Goal: Use online tool/utility: Utilize a website feature to perform a specific function

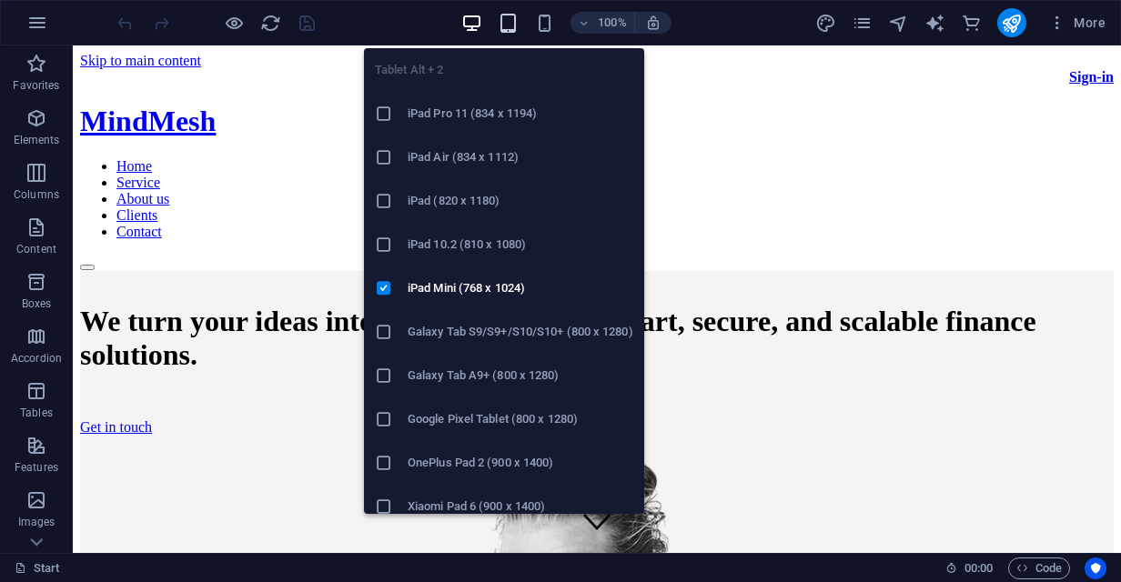
click at [512, 26] on icon "button" at bounding box center [508, 23] width 21 height 21
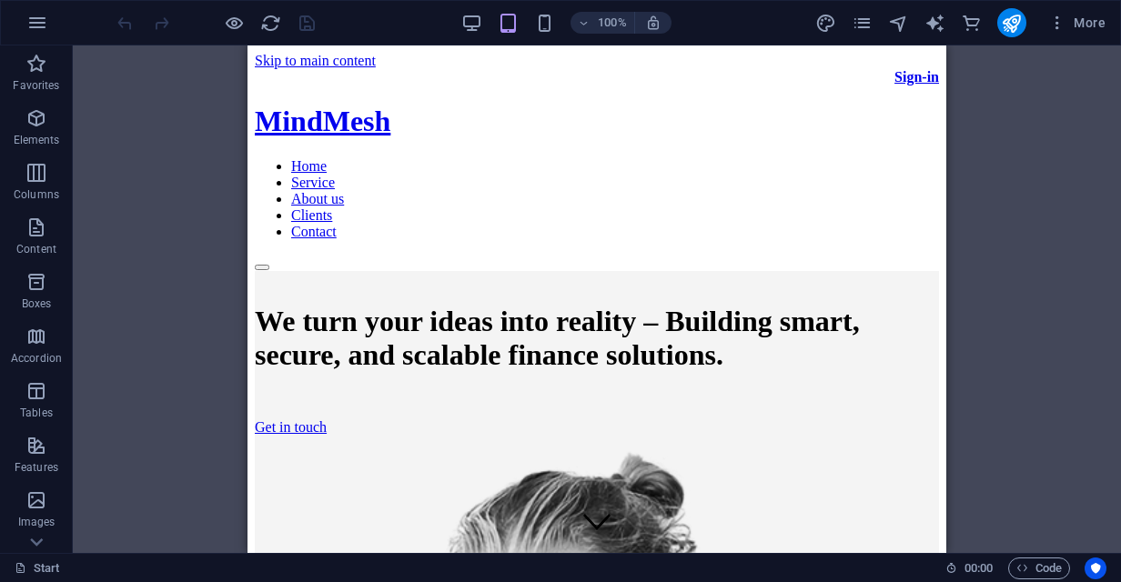
click at [529, 14] on div "100%" at bounding box center [566, 22] width 210 height 29
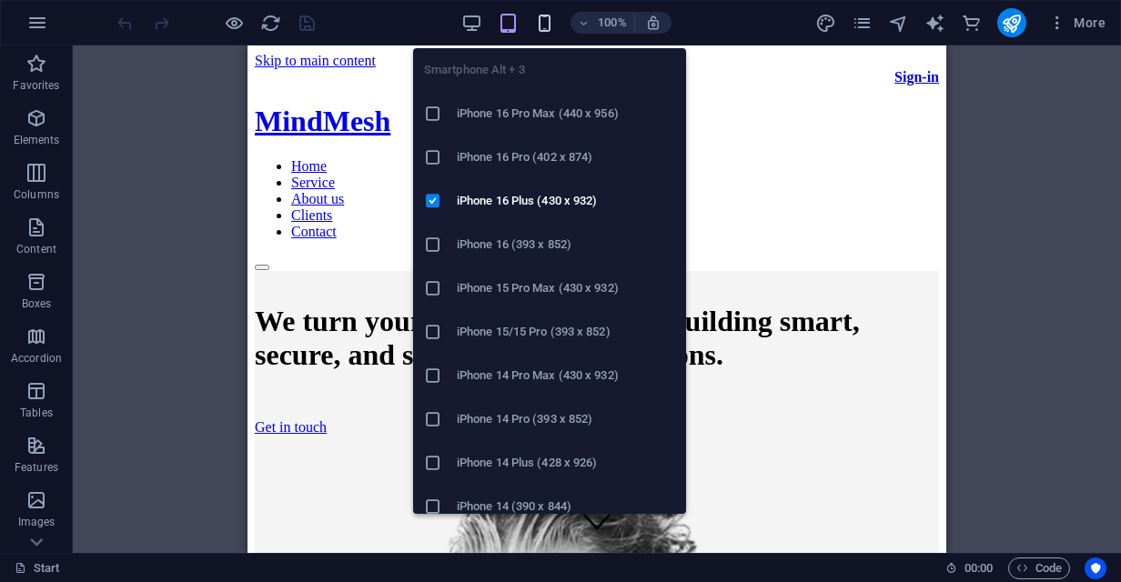
click at [539, 25] on icon "button" at bounding box center [544, 23] width 21 height 21
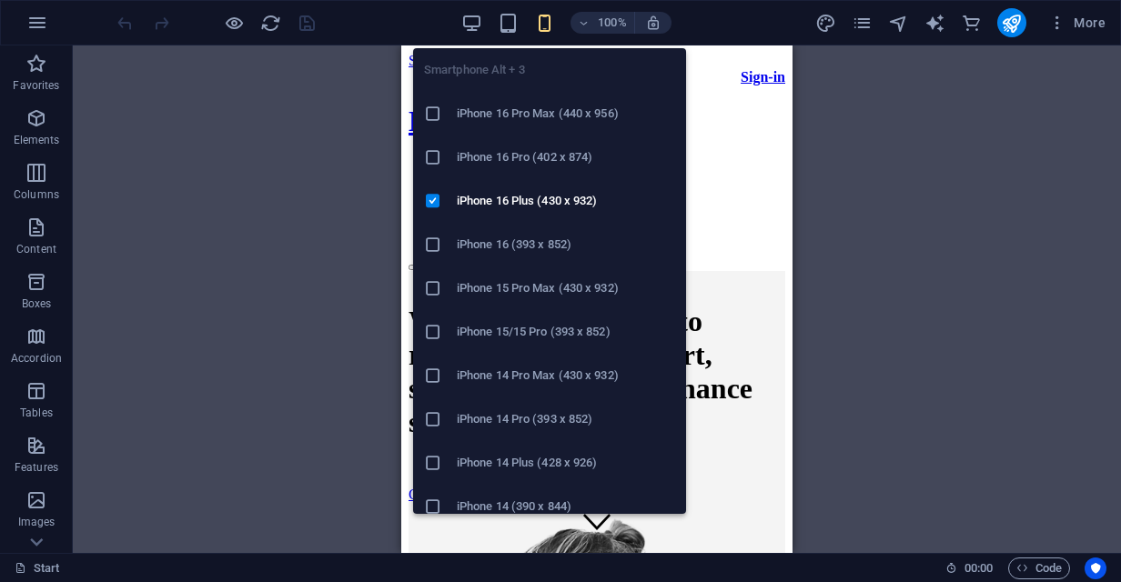
click at [534, 121] on h6 "iPhone 16 Pro Max (440 x 956)" at bounding box center [566, 114] width 218 height 22
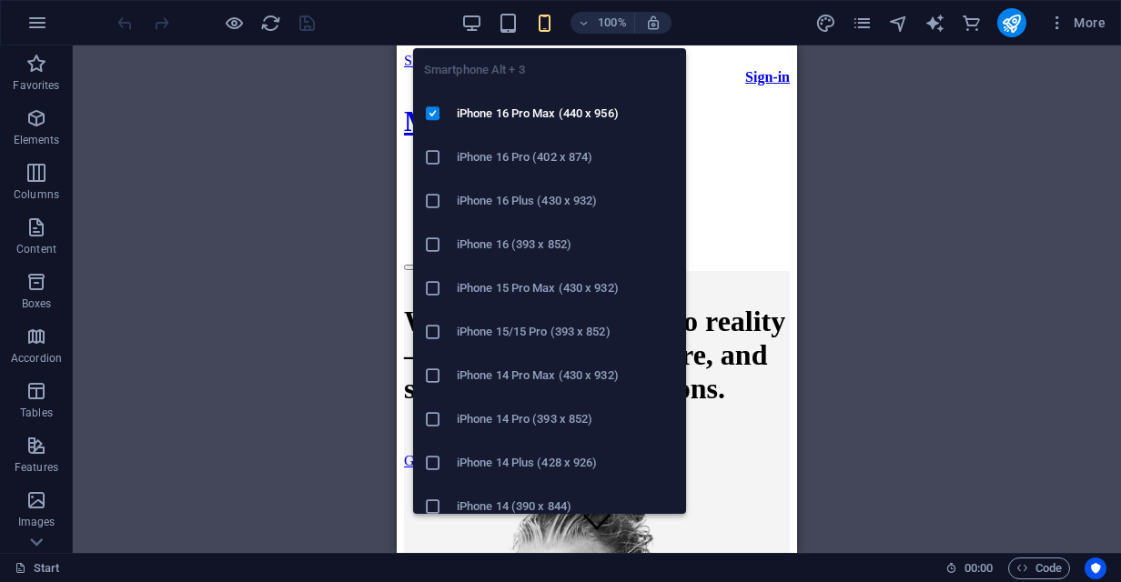
click at [561, 373] on h6 "iPhone 14 Pro Max (430 x 932)" at bounding box center [566, 376] width 218 height 22
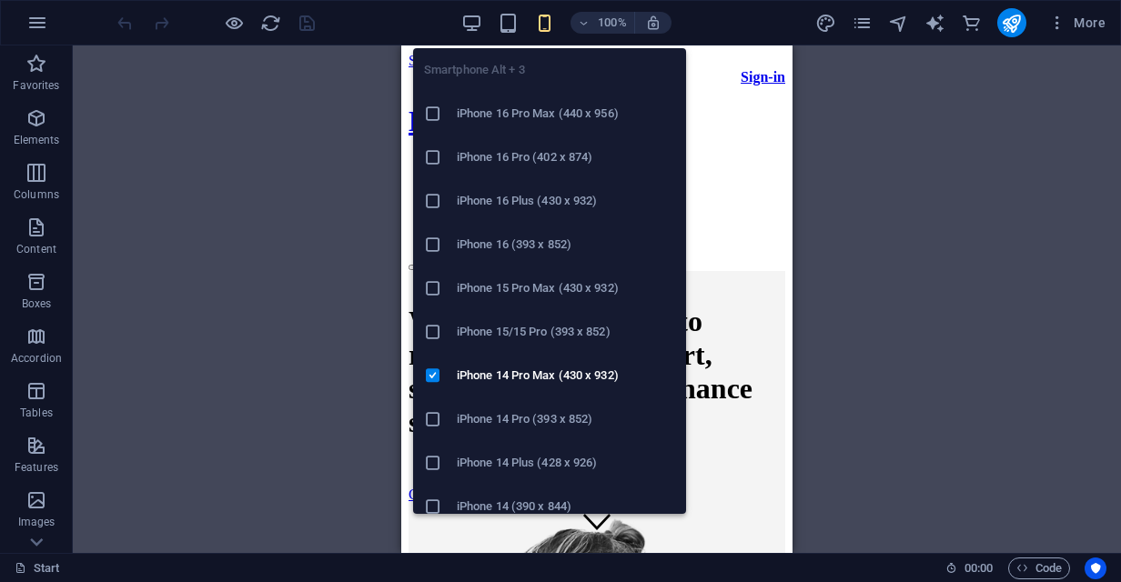
click at [433, 114] on icon at bounding box center [433, 114] width 18 height 18
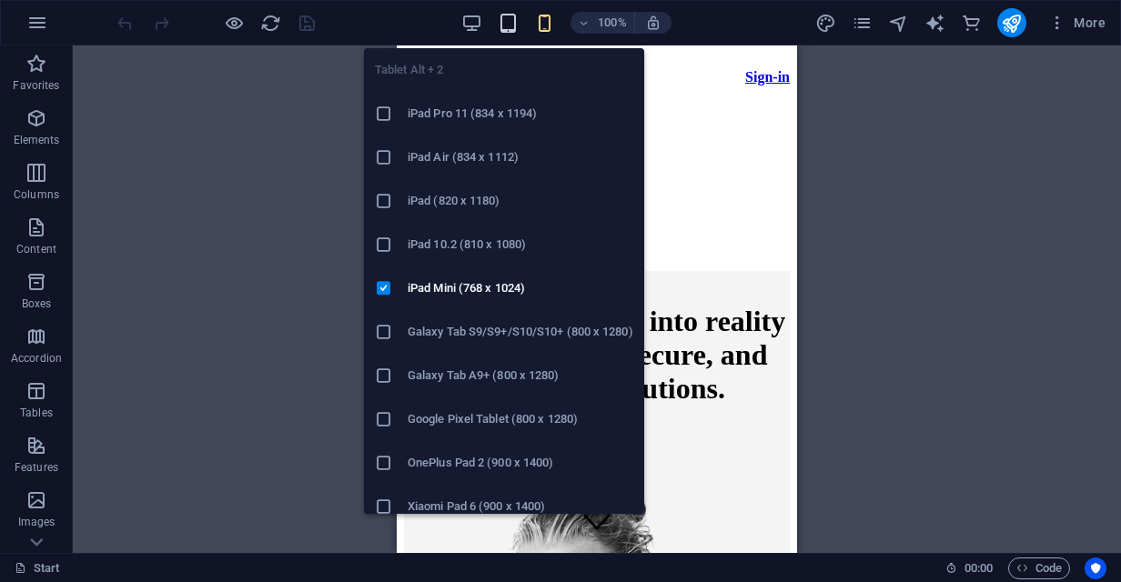
click at [504, 27] on icon "button" at bounding box center [508, 23] width 21 height 21
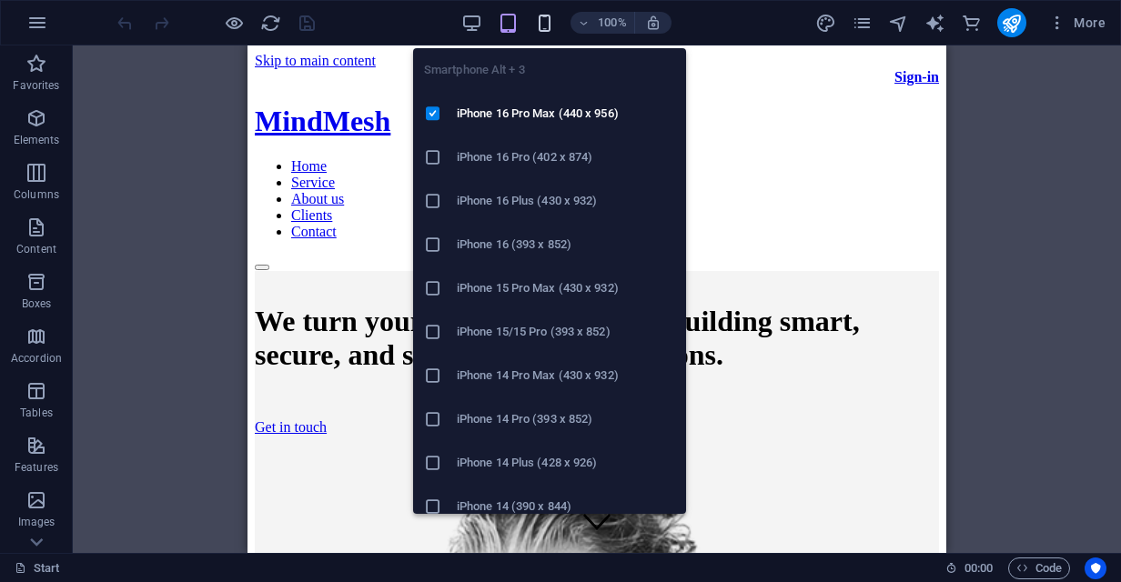
click at [547, 25] on icon "button" at bounding box center [544, 23] width 21 height 21
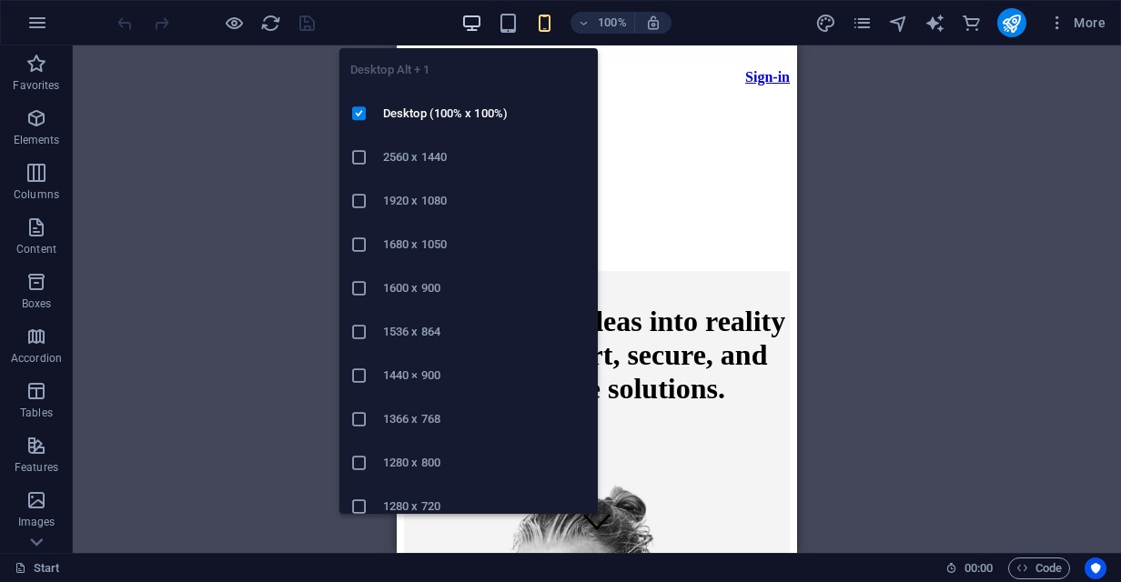
click at [468, 29] on icon "button" at bounding box center [471, 23] width 21 height 21
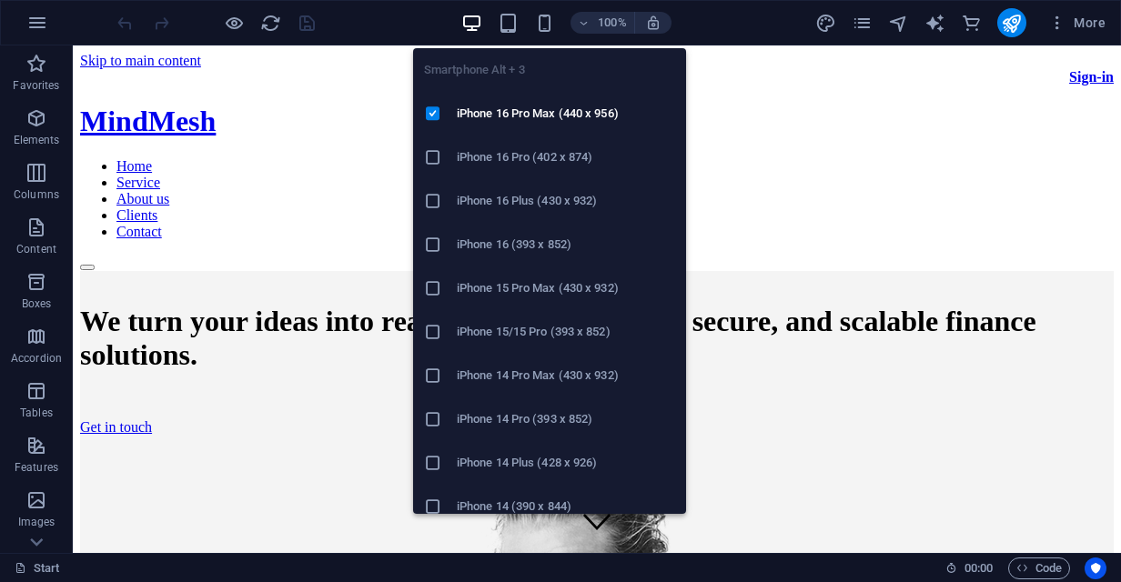
click at [557, 29] on div "100%" at bounding box center [566, 22] width 210 height 29
click at [536, 30] on icon "button" at bounding box center [544, 23] width 21 height 21
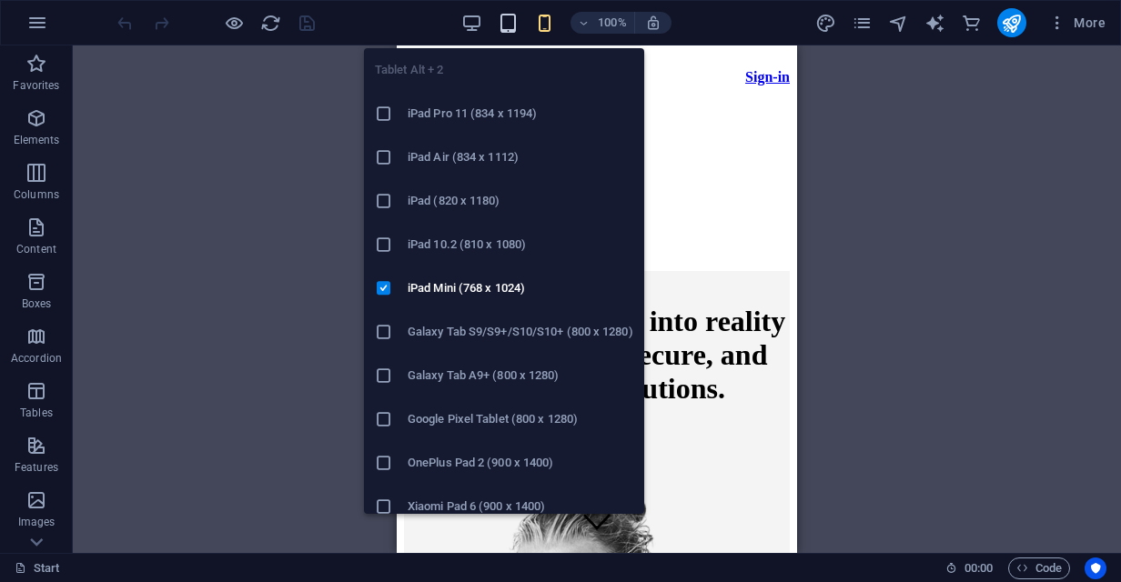
click at [507, 30] on icon "button" at bounding box center [508, 23] width 21 height 21
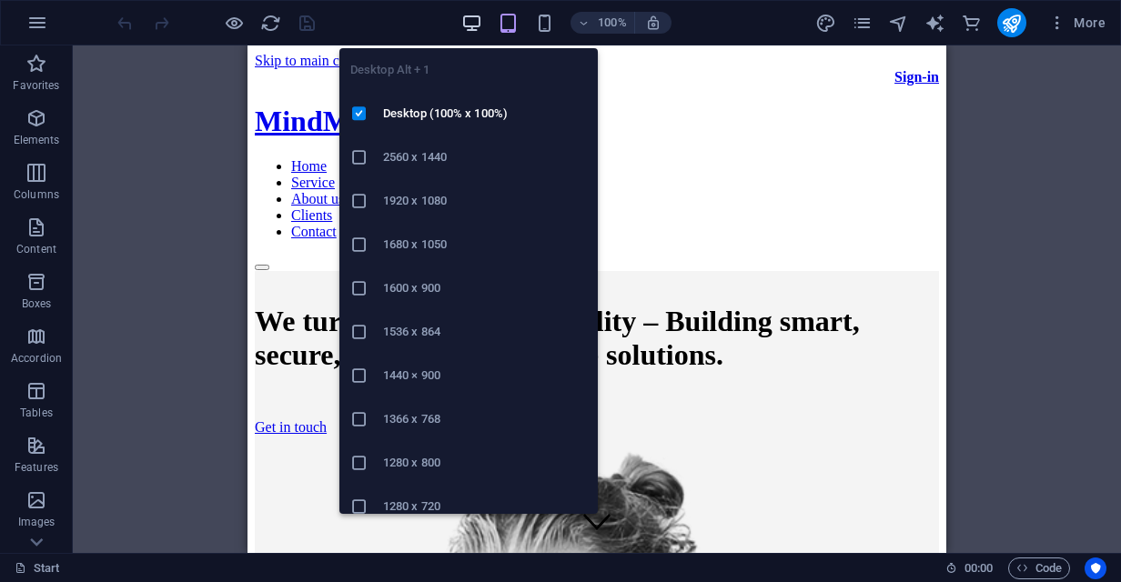
click at [478, 33] on icon "button" at bounding box center [471, 23] width 21 height 21
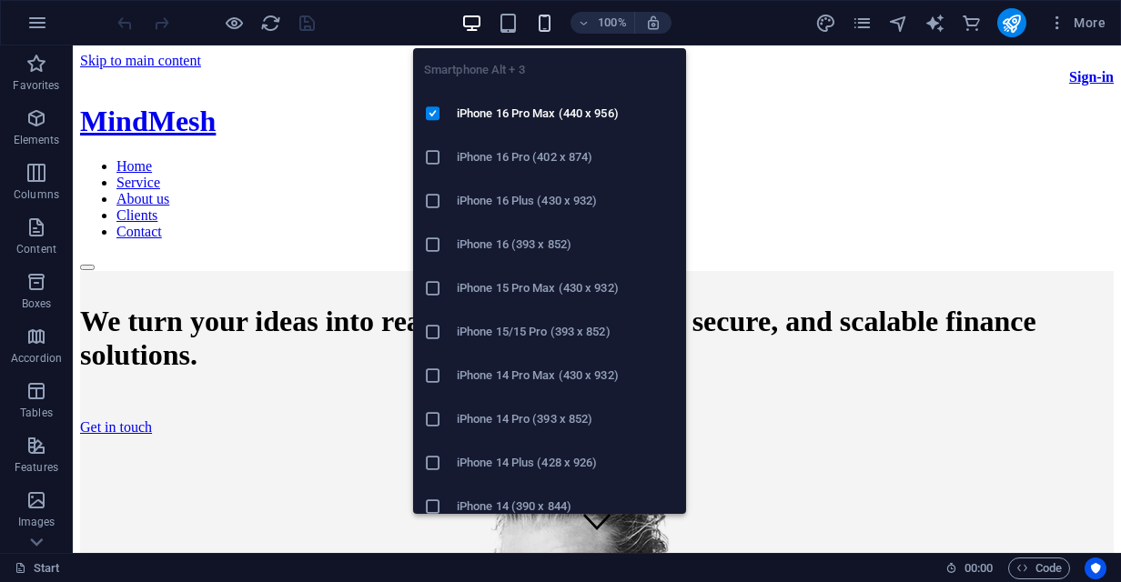
click at [542, 33] on icon "button" at bounding box center [544, 23] width 21 height 21
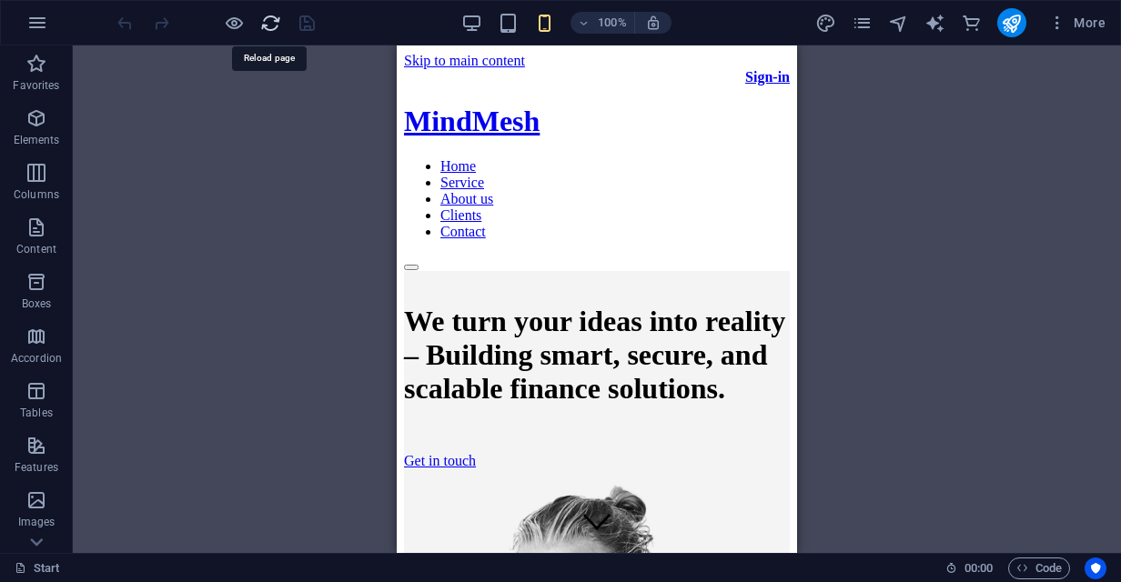
click at [270, 26] on icon "reload" at bounding box center [270, 23] width 21 height 21
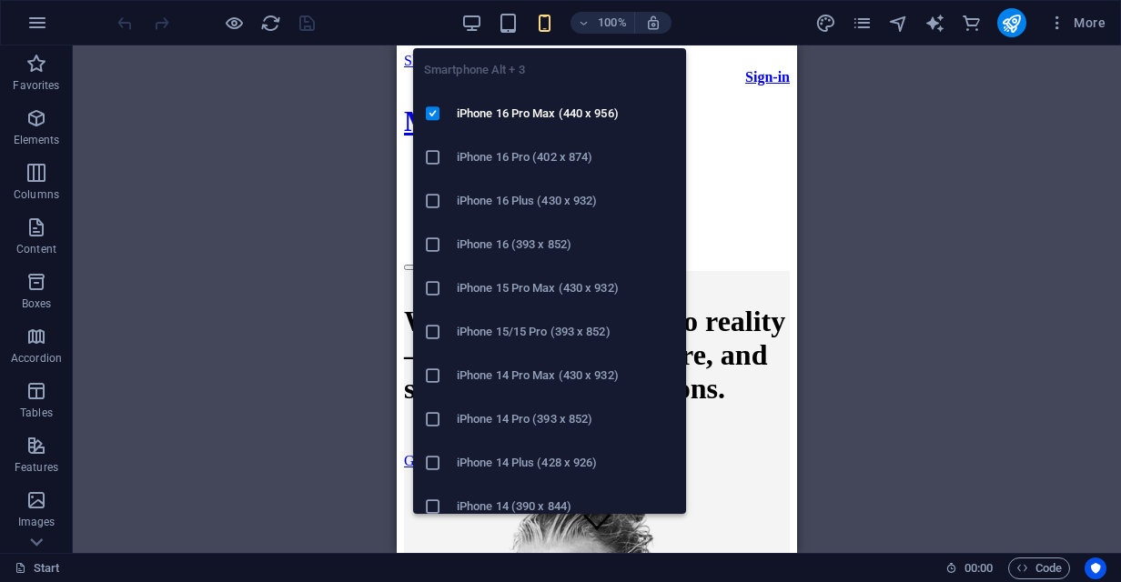
click at [512, 40] on div "Smartphone Alt + 3 iPhone 16 Pro Max (440 x 956) iPhone 16 Pro (402 x 874) iPho…" at bounding box center [549, 274] width 273 height 480
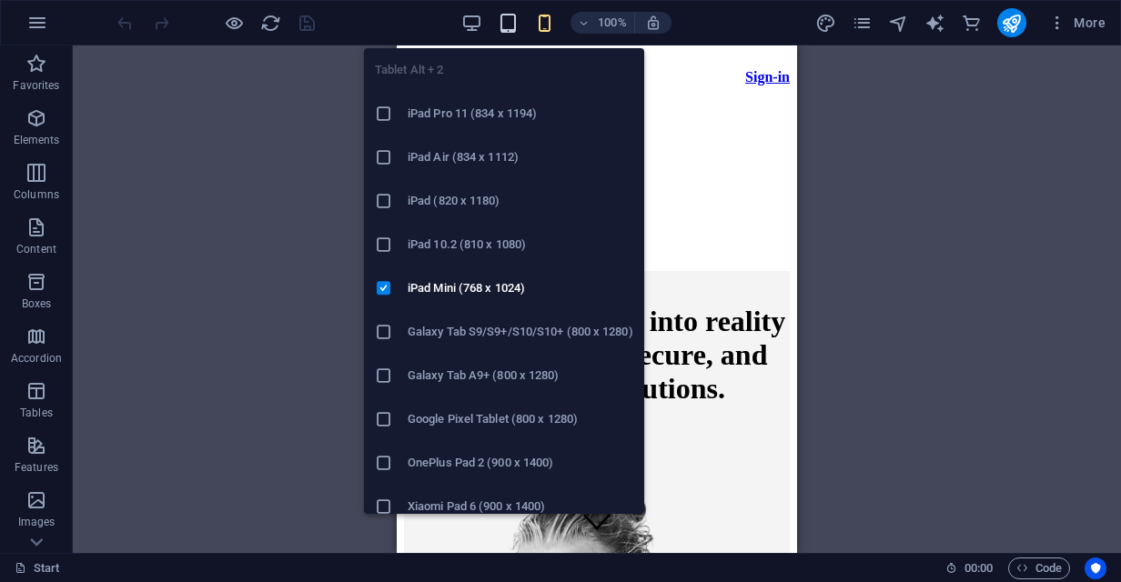
click at [510, 28] on icon "button" at bounding box center [508, 23] width 21 height 21
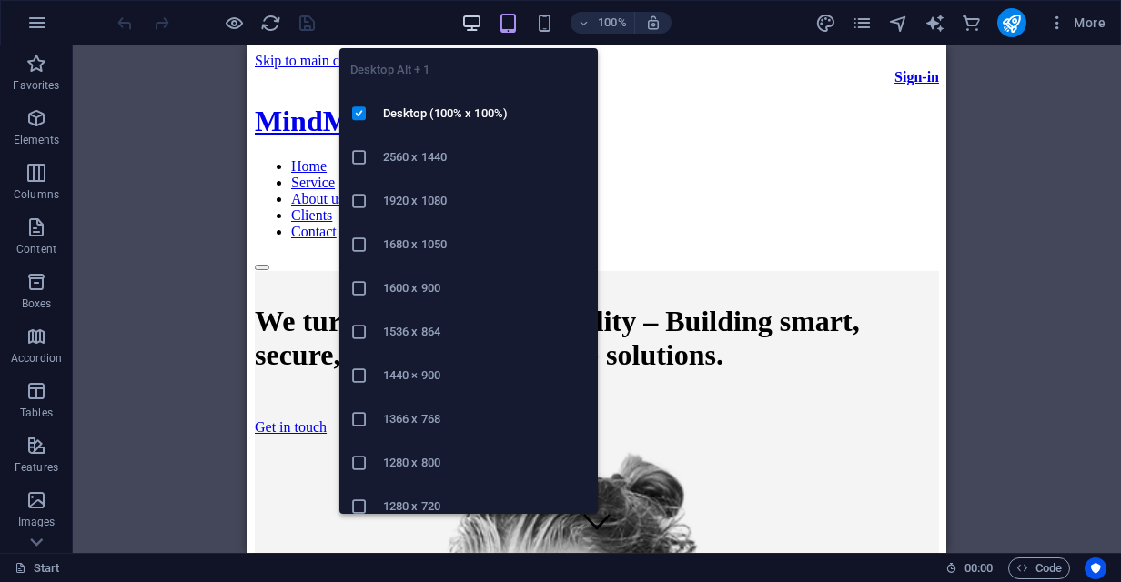
click at [473, 29] on icon "button" at bounding box center [471, 23] width 21 height 21
click at [476, 30] on icon "button" at bounding box center [471, 23] width 21 height 21
click at [478, 25] on icon "button" at bounding box center [471, 23] width 21 height 21
click at [474, 19] on icon "button" at bounding box center [471, 23] width 21 height 21
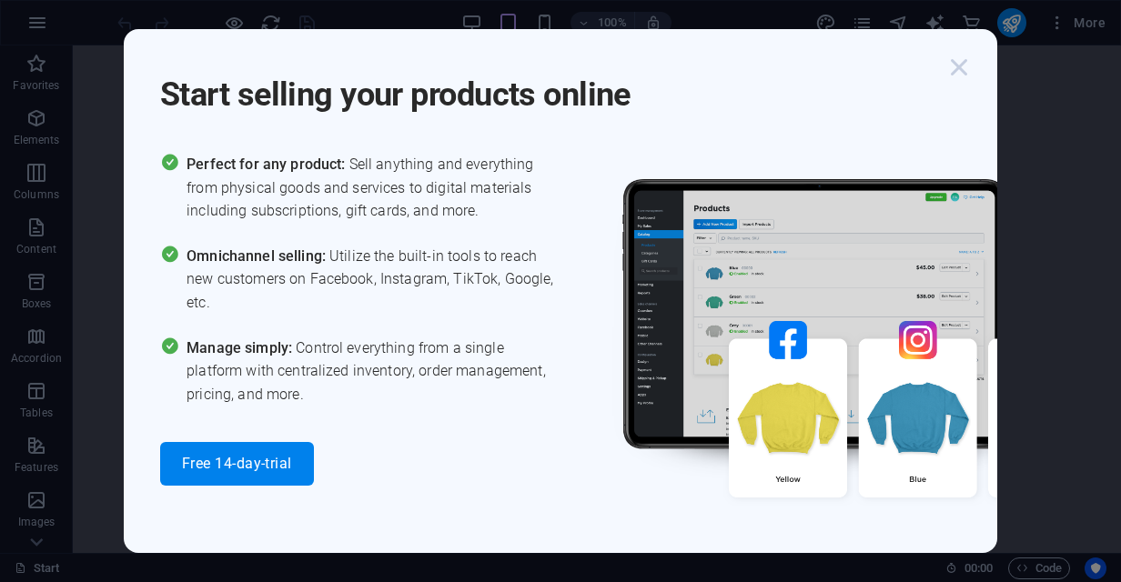
click at [956, 70] on icon "button" at bounding box center [958, 67] width 33 height 33
